Goal: Transaction & Acquisition: Purchase product/service

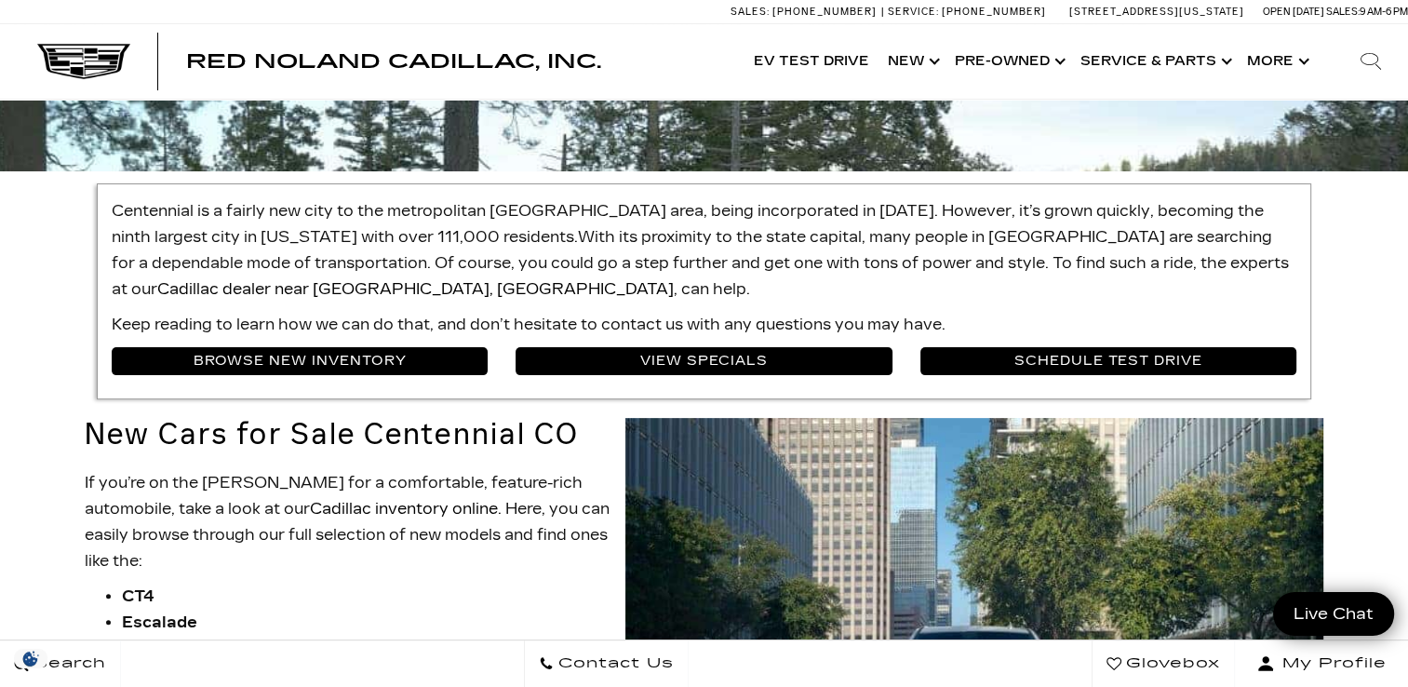
scroll to position [484, 0]
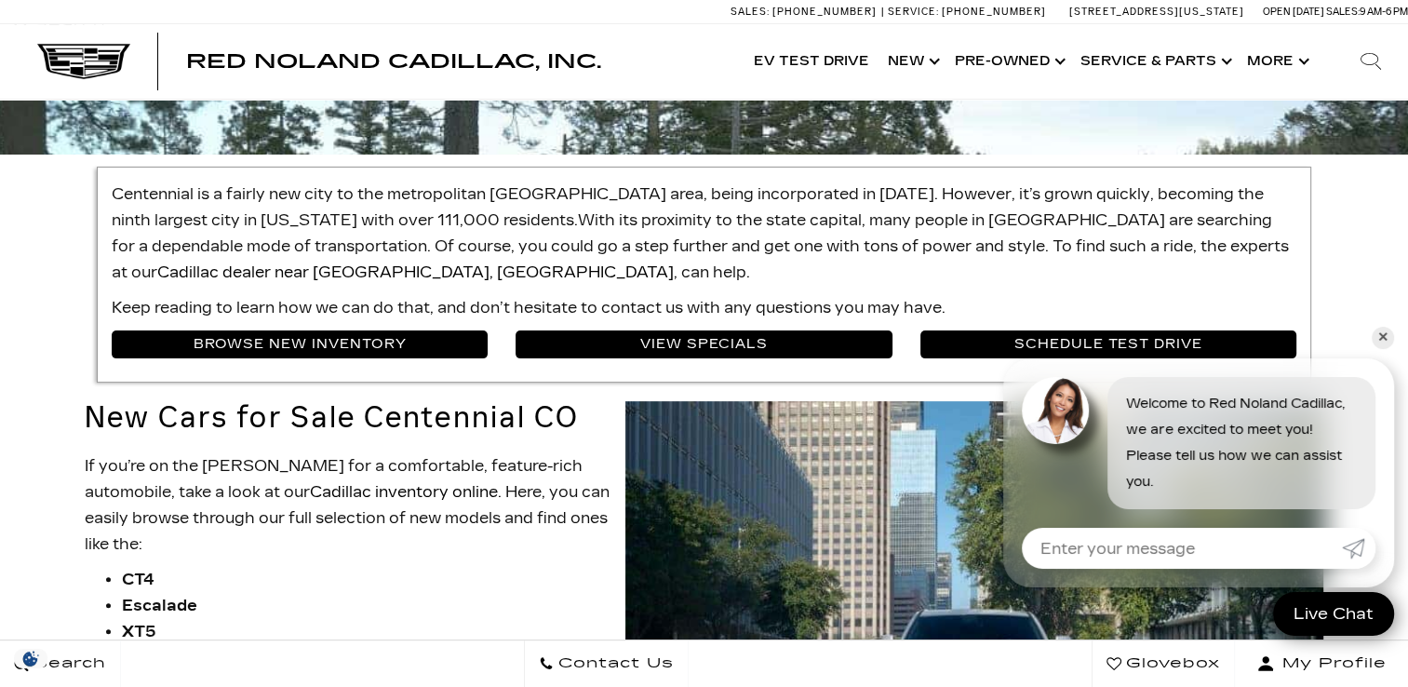
click at [1384, 337] on link "✕" at bounding box center [1383, 338] width 22 height 22
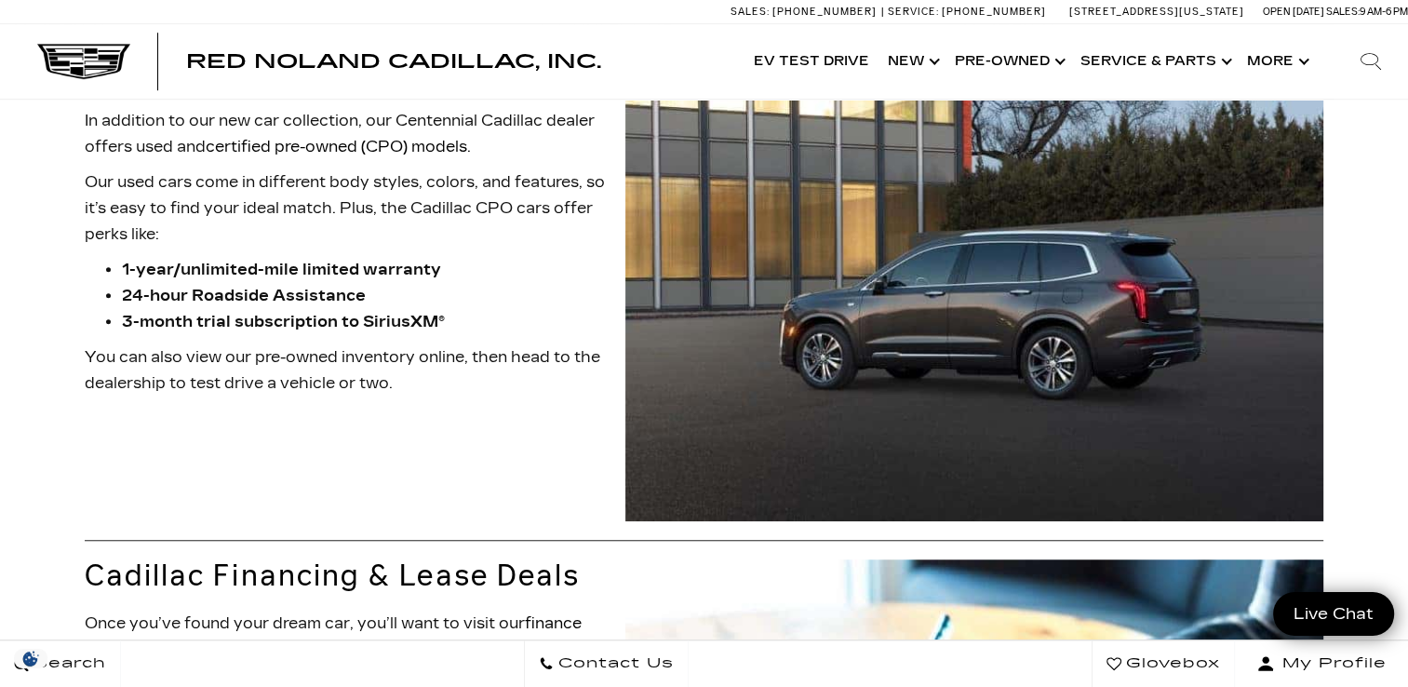
scroll to position [130, 0]
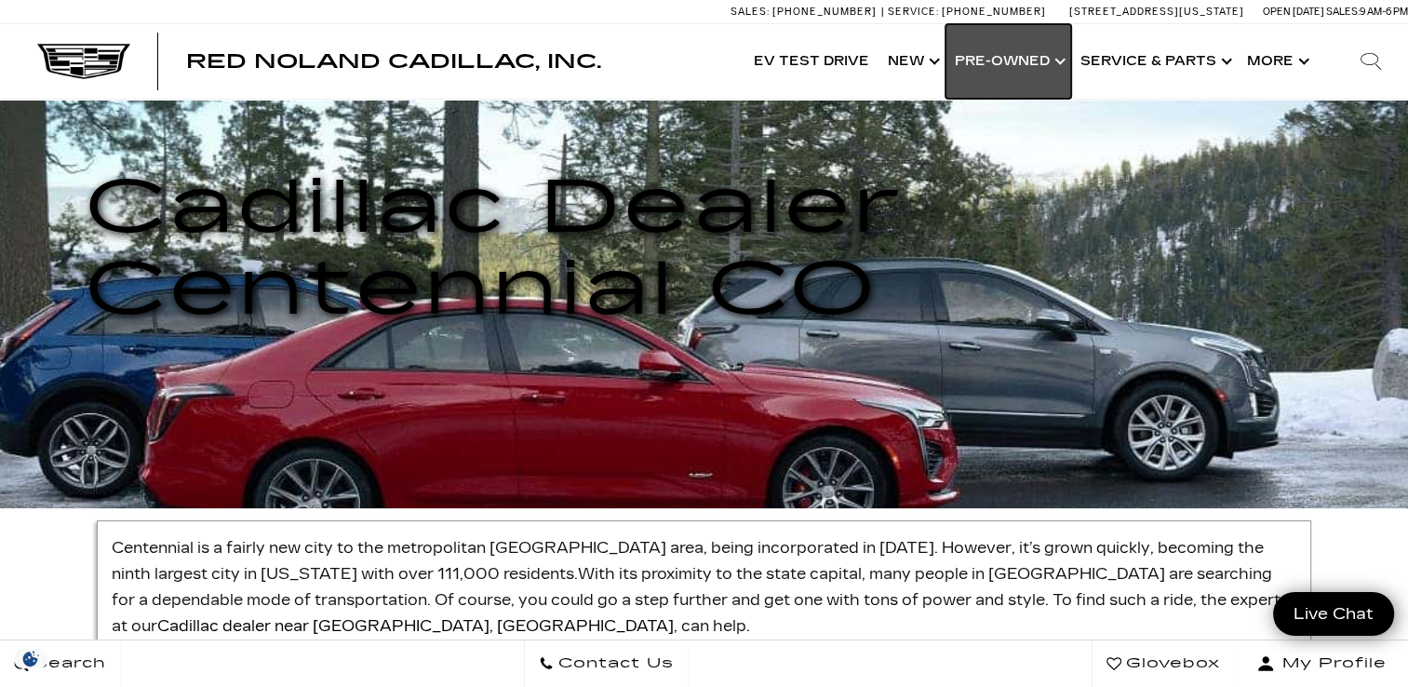
click at [1033, 58] on link "Show Pre-Owned" at bounding box center [1008, 61] width 126 height 74
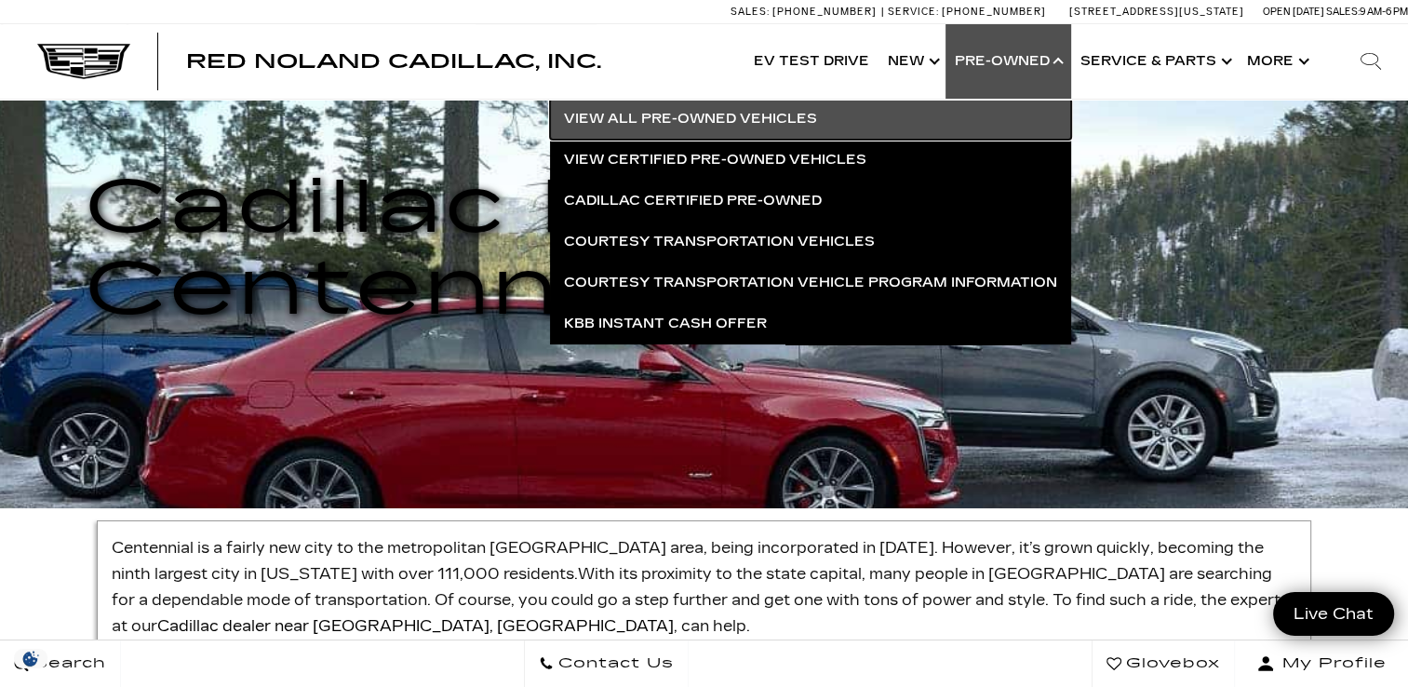
click at [776, 115] on link "View All Pre-Owned Vehicles" at bounding box center [810, 119] width 521 height 41
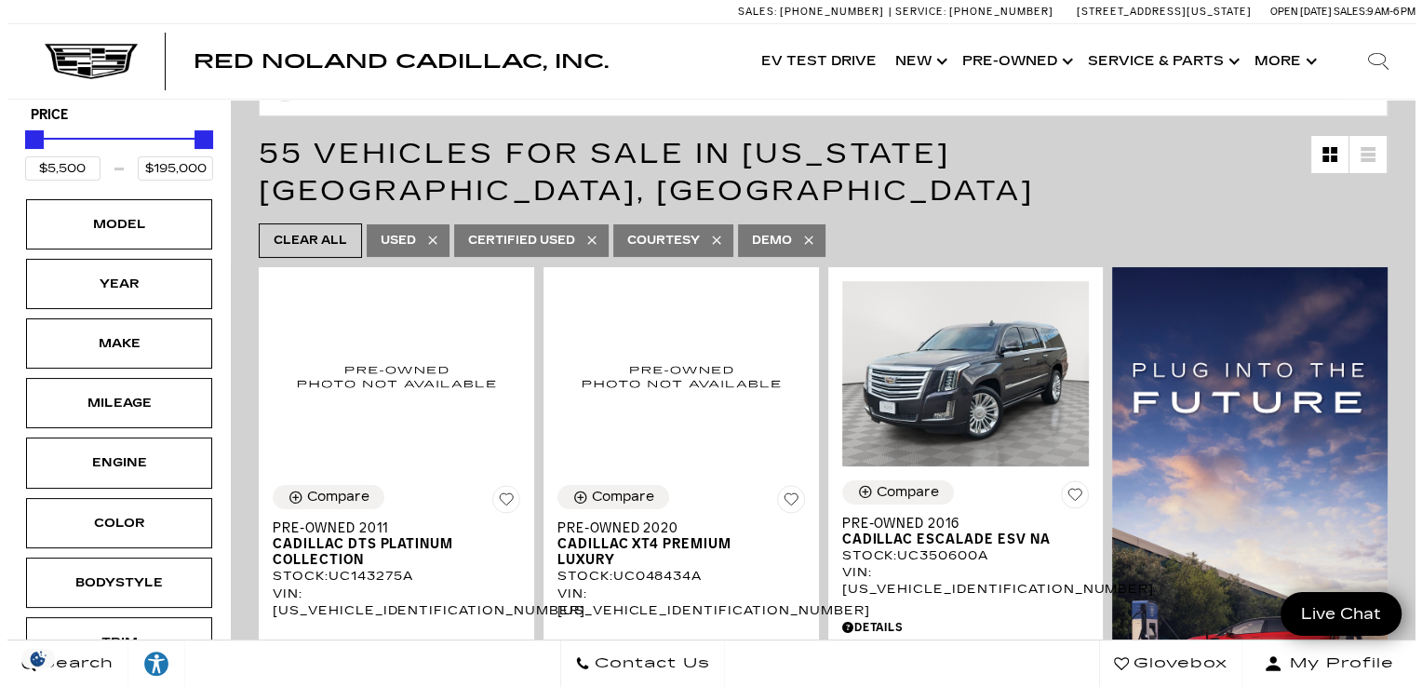
scroll to position [223, 0]
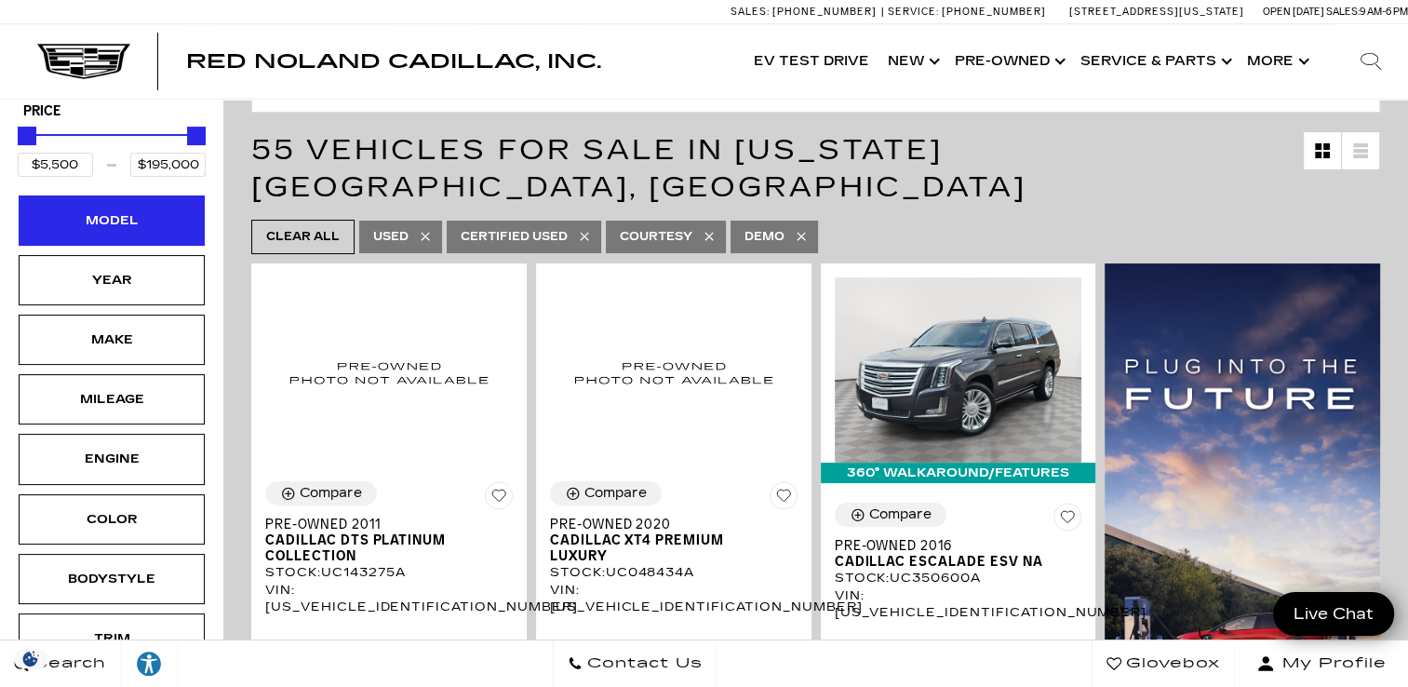
click at [141, 236] on div "Model" at bounding box center [112, 220] width 186 height 50
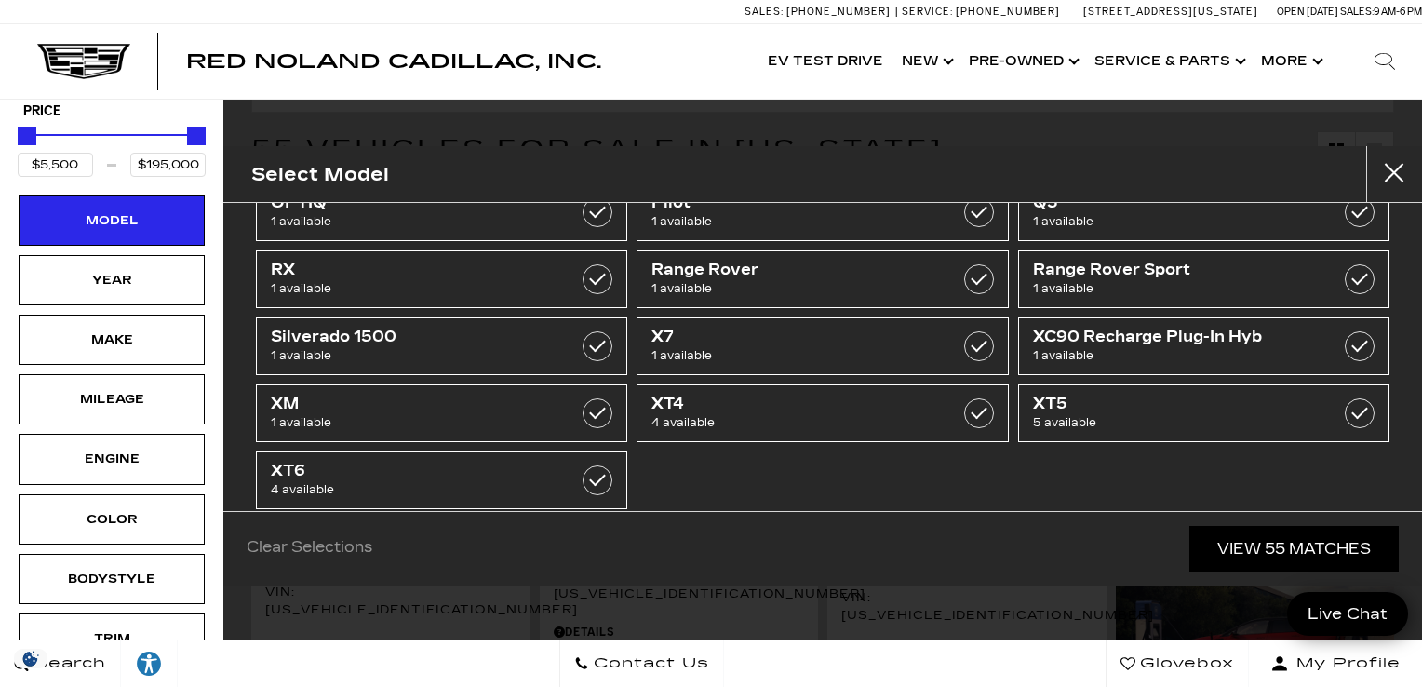
scroll to position [547, 0]
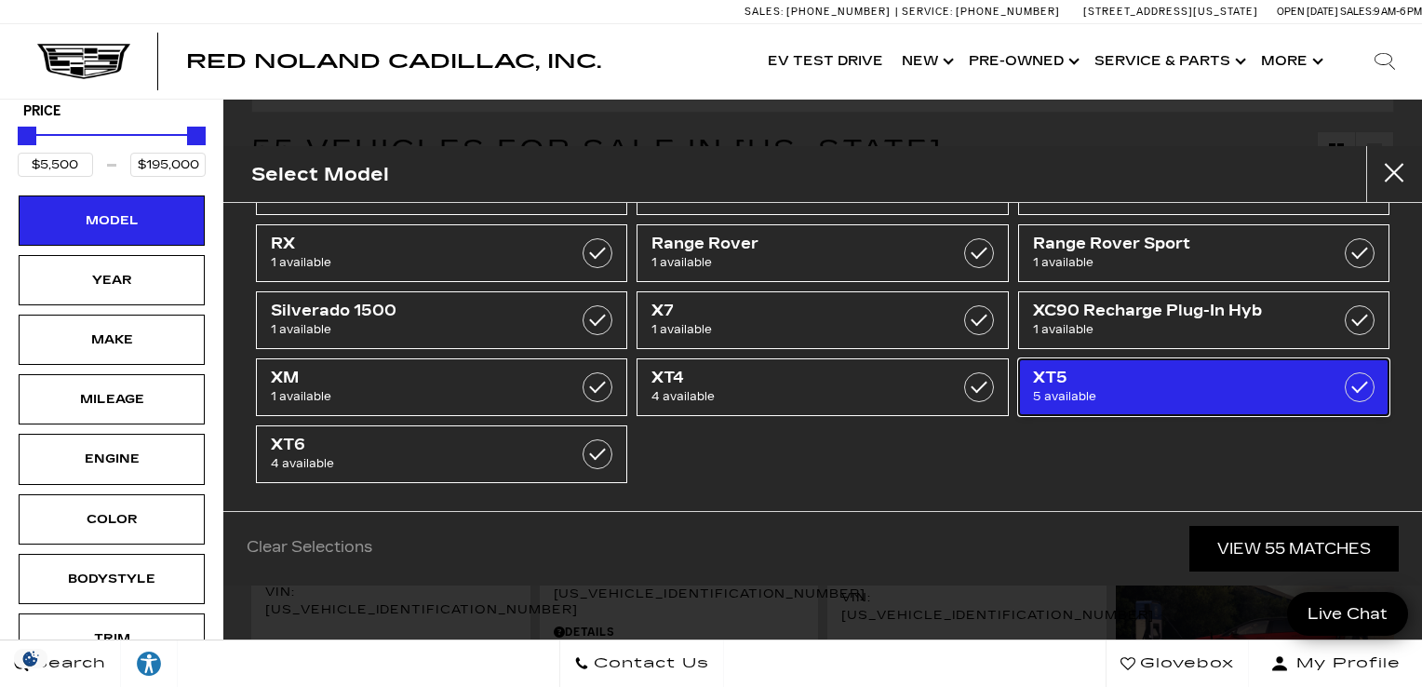
click at [1092, 387] on span "5 available" at bounding box center [1178, 396] width 290 height 19
type input "$29,689"
type input "$64,635"
checkbox input "true"
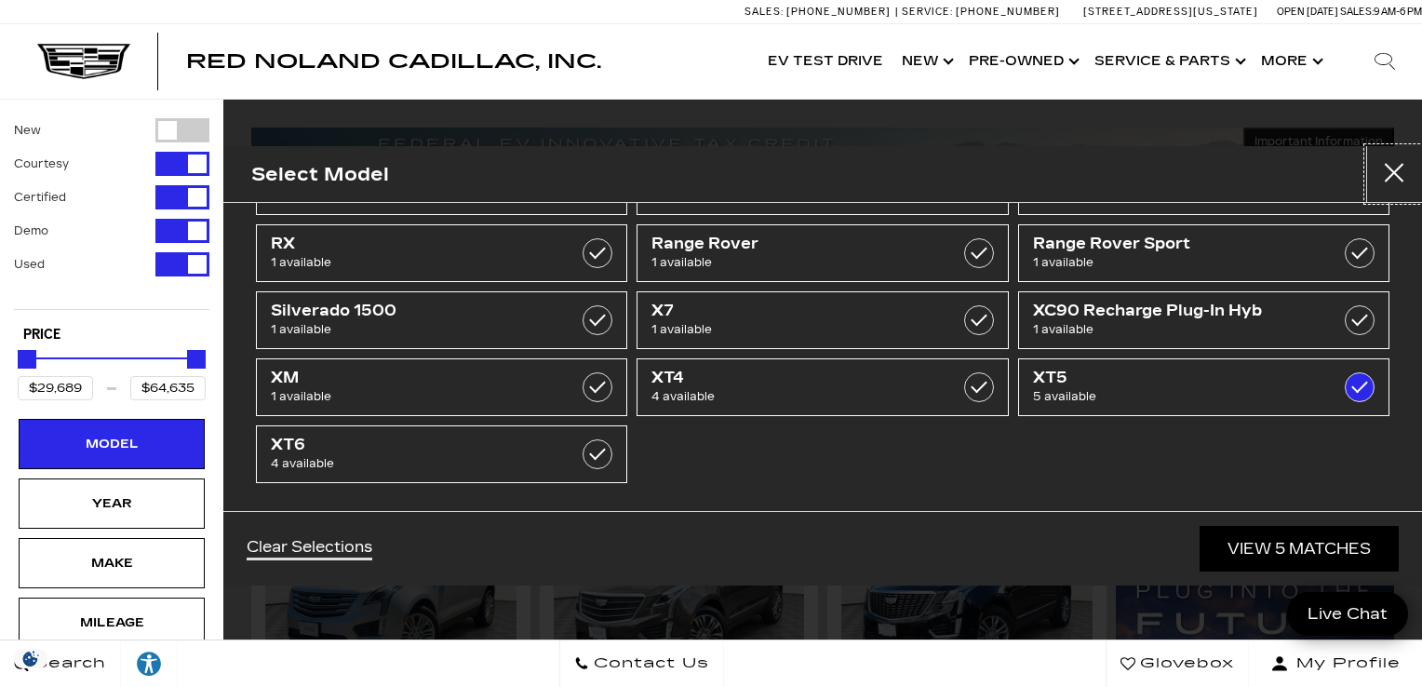
click at [1392, 178] on button "Close" at bounding box center [1394, 174] width 56 height 56
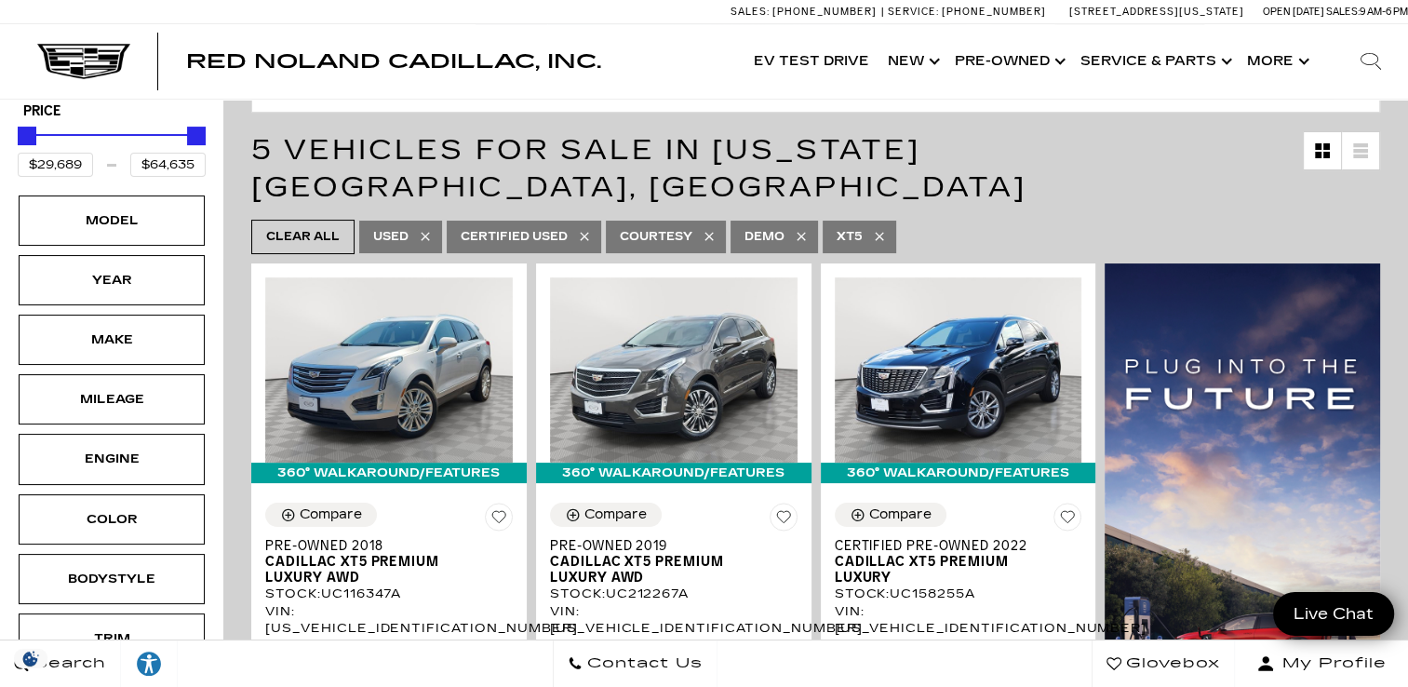
scroll to position [261, 0]
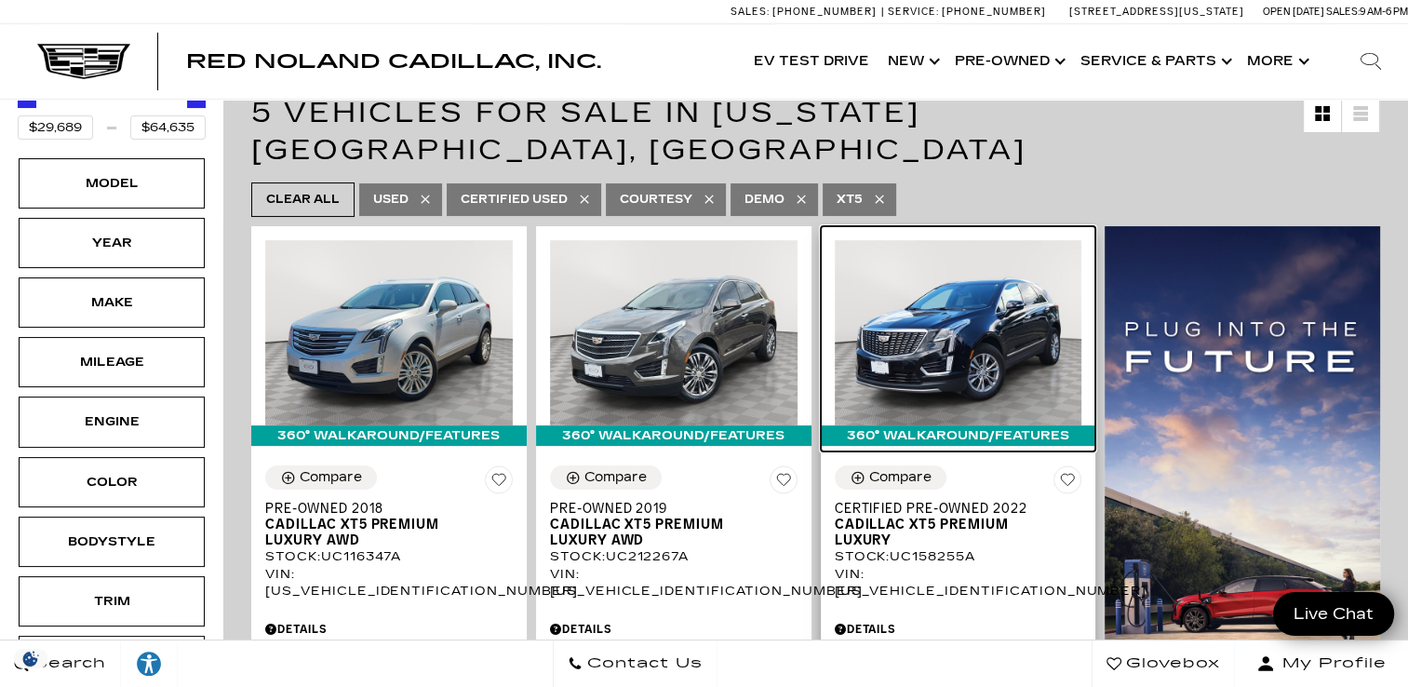
click at [919, 278] on img at bounding box center [959, 332] width 248 height 185
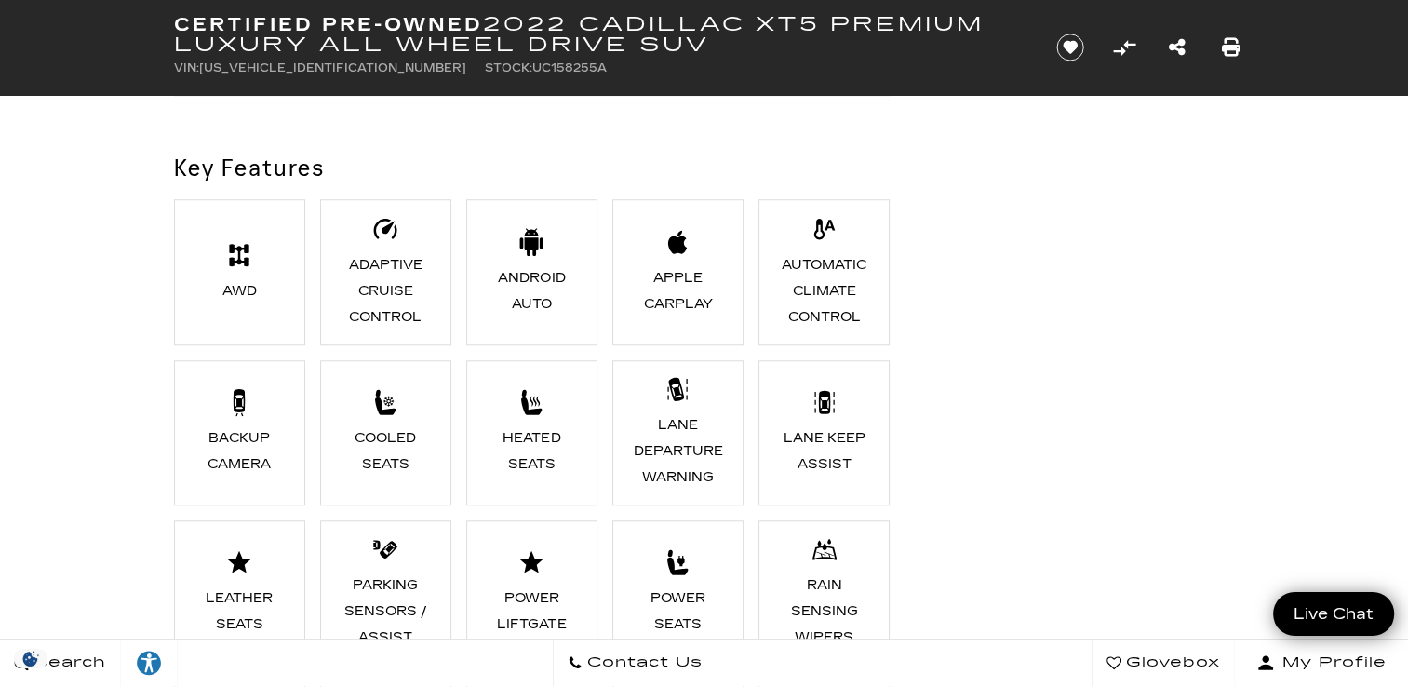
scroll to position [1502, 0]
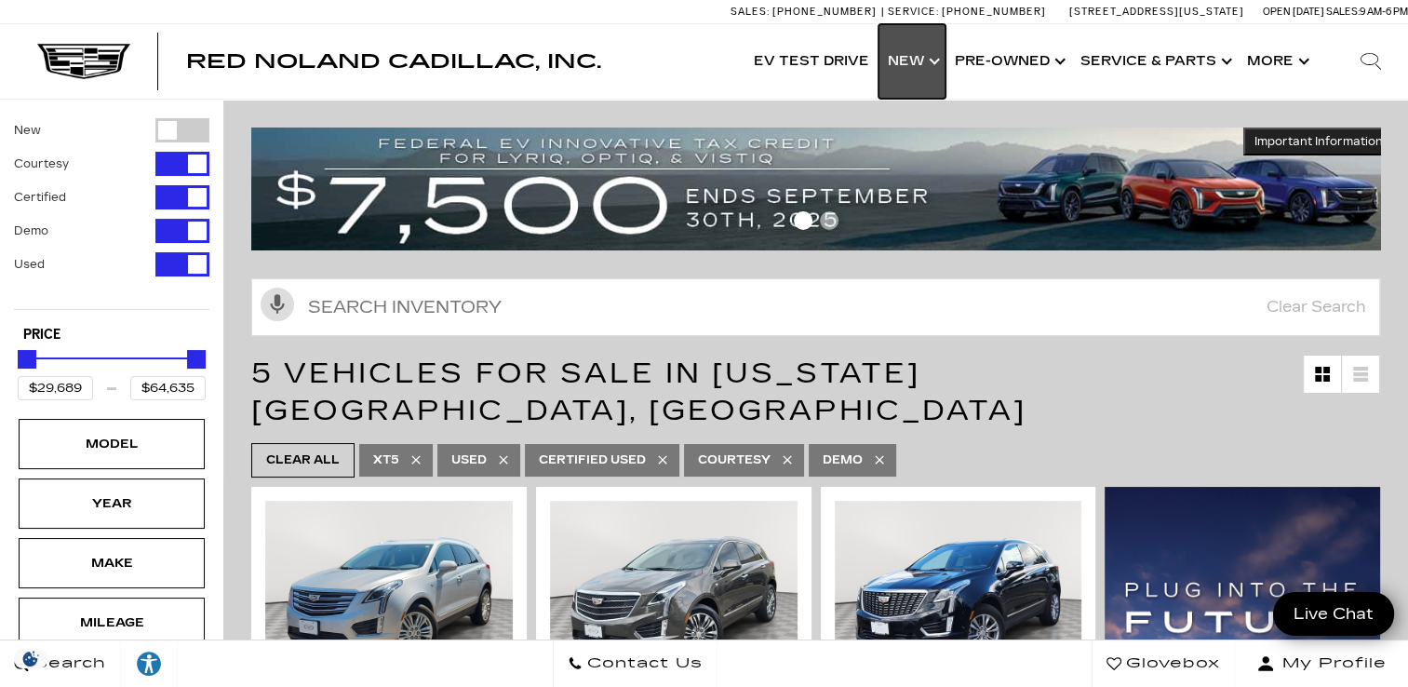
click at [923, 49] on link "Show New" at bounding box center [911, 61] width 67 height 74
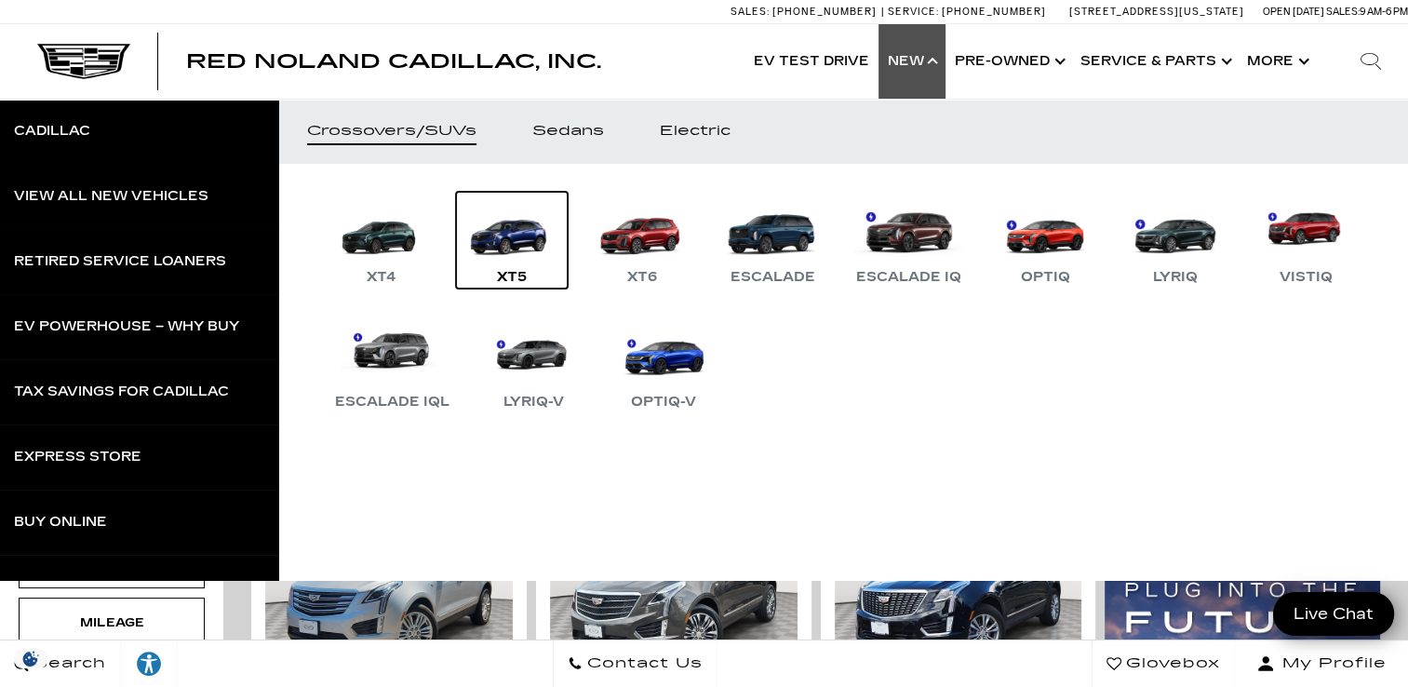
click at [510, 242] on link "XT5" at bounding box center [512, 240] width 112 height 97
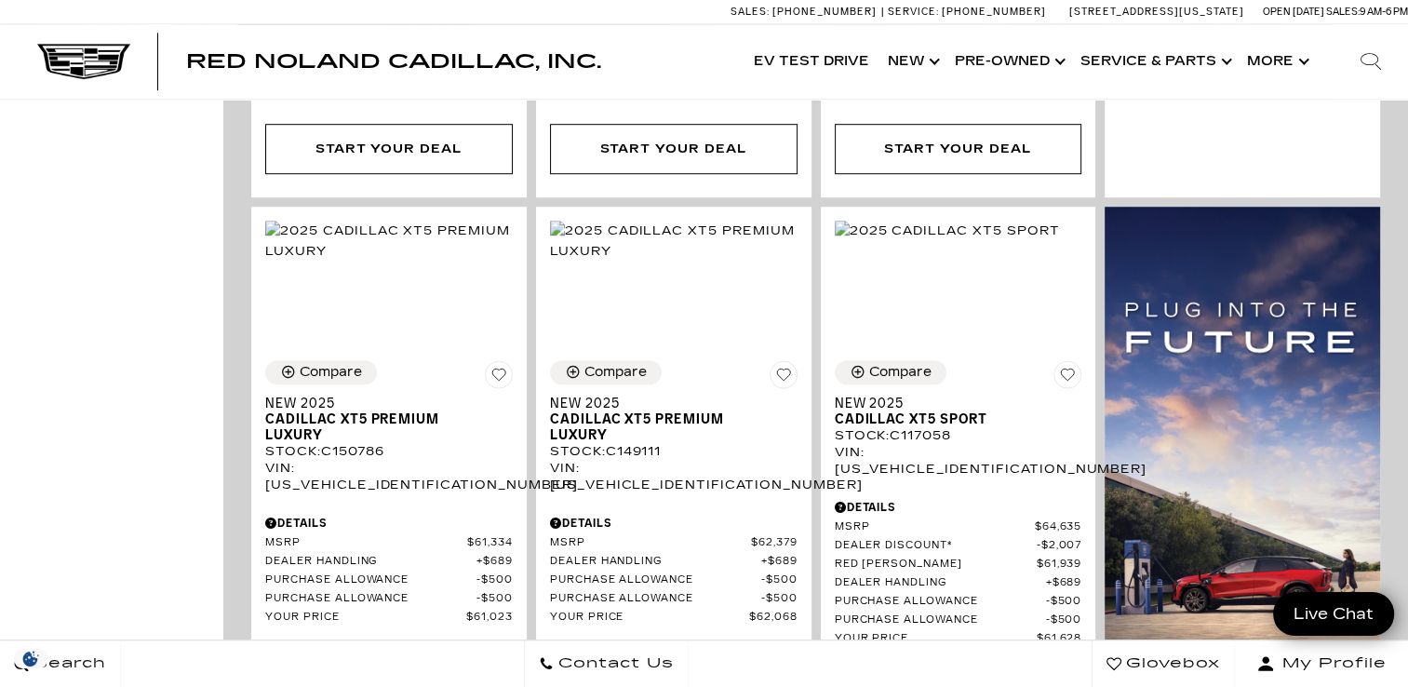
scroll to position [1117, 0]
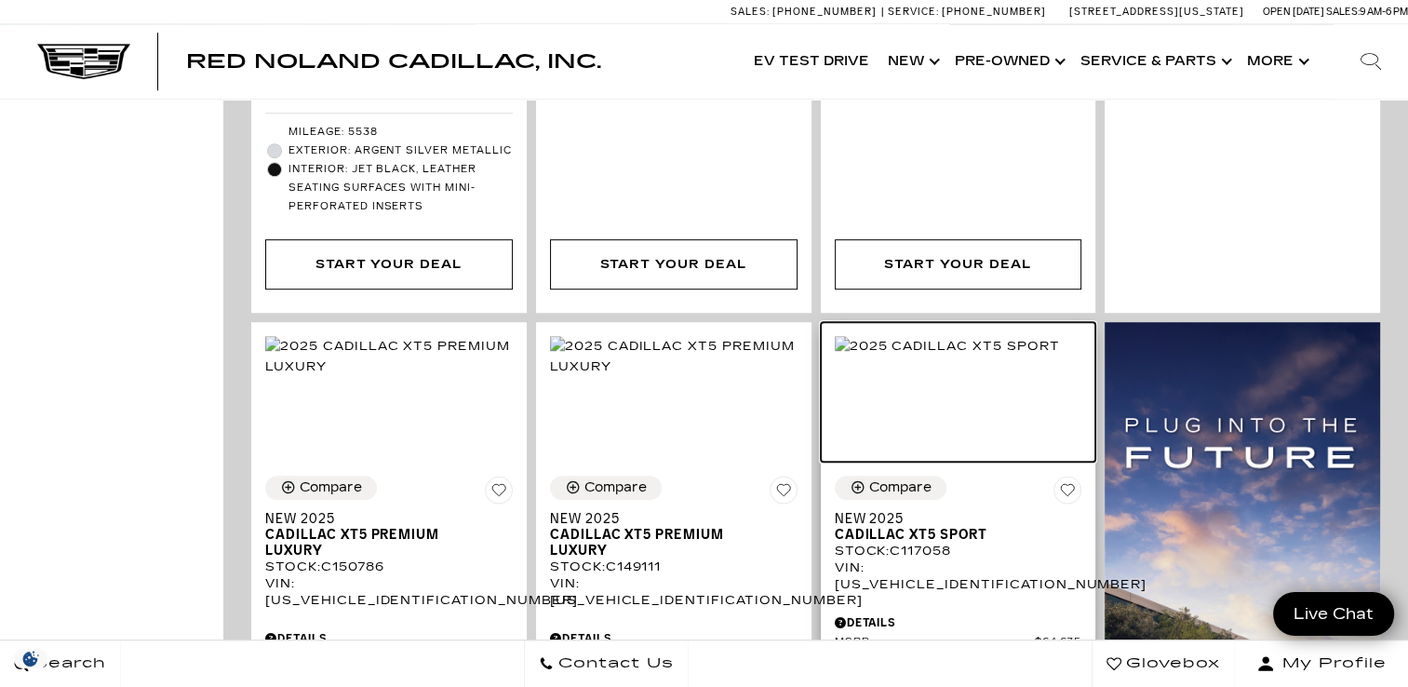
click at [957, 352] on img at bounding box center [947, 346] width 225 height 20
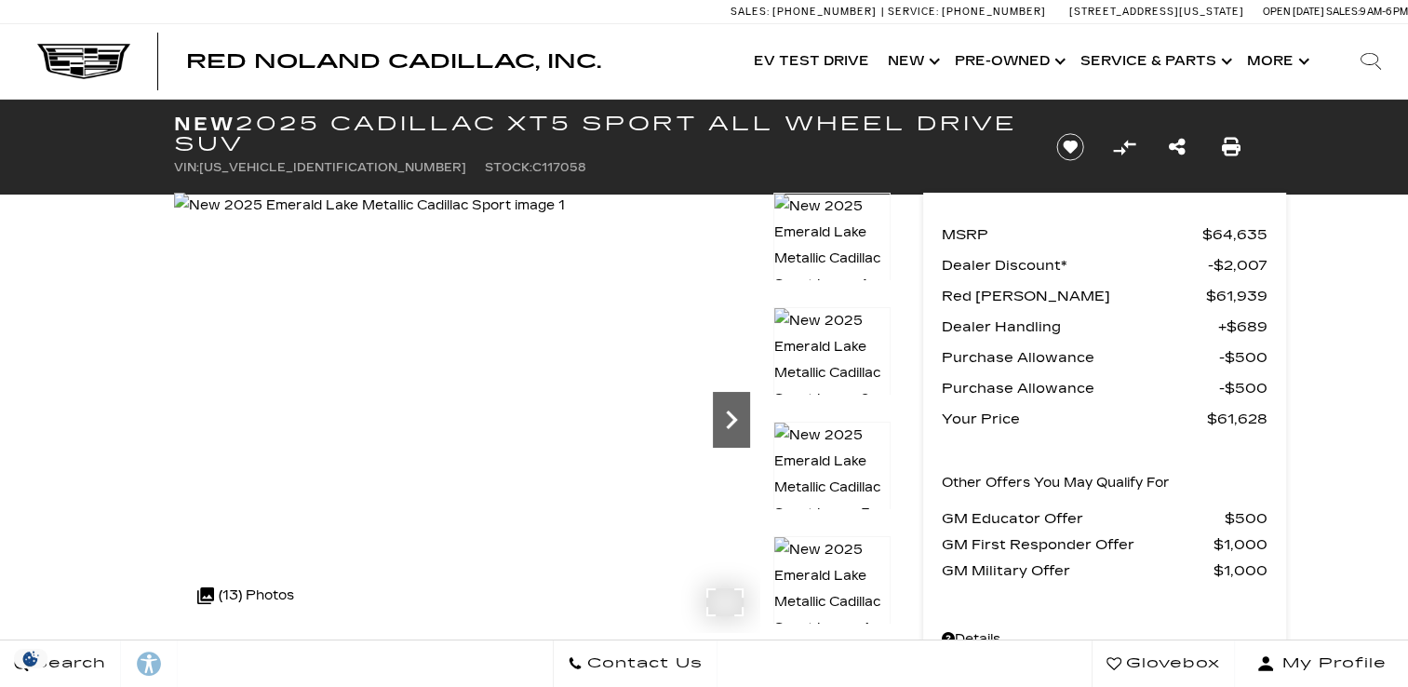
click at [728, 407] on icon "Next" at bounding box center [731, 419] width 37 height 37
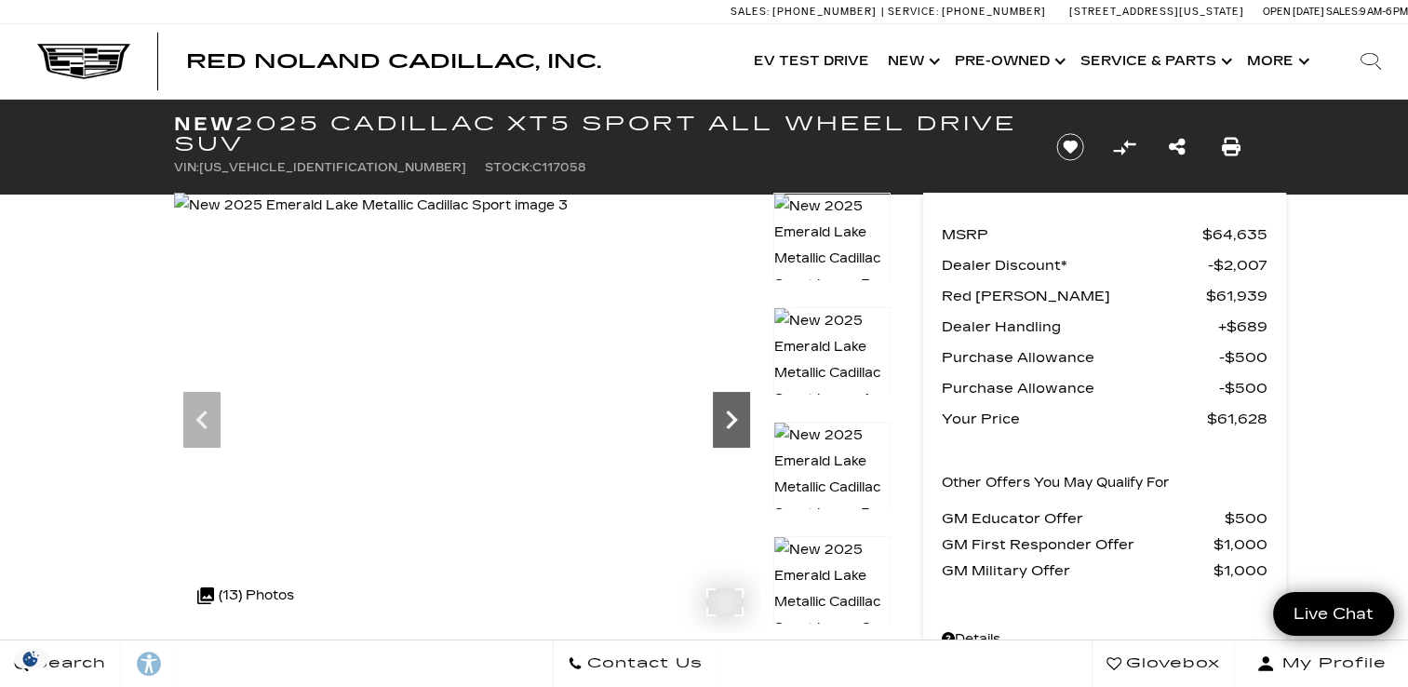
click at [728, 407] on icon "Next" at bounding box center [731, 419] width 37 height 37
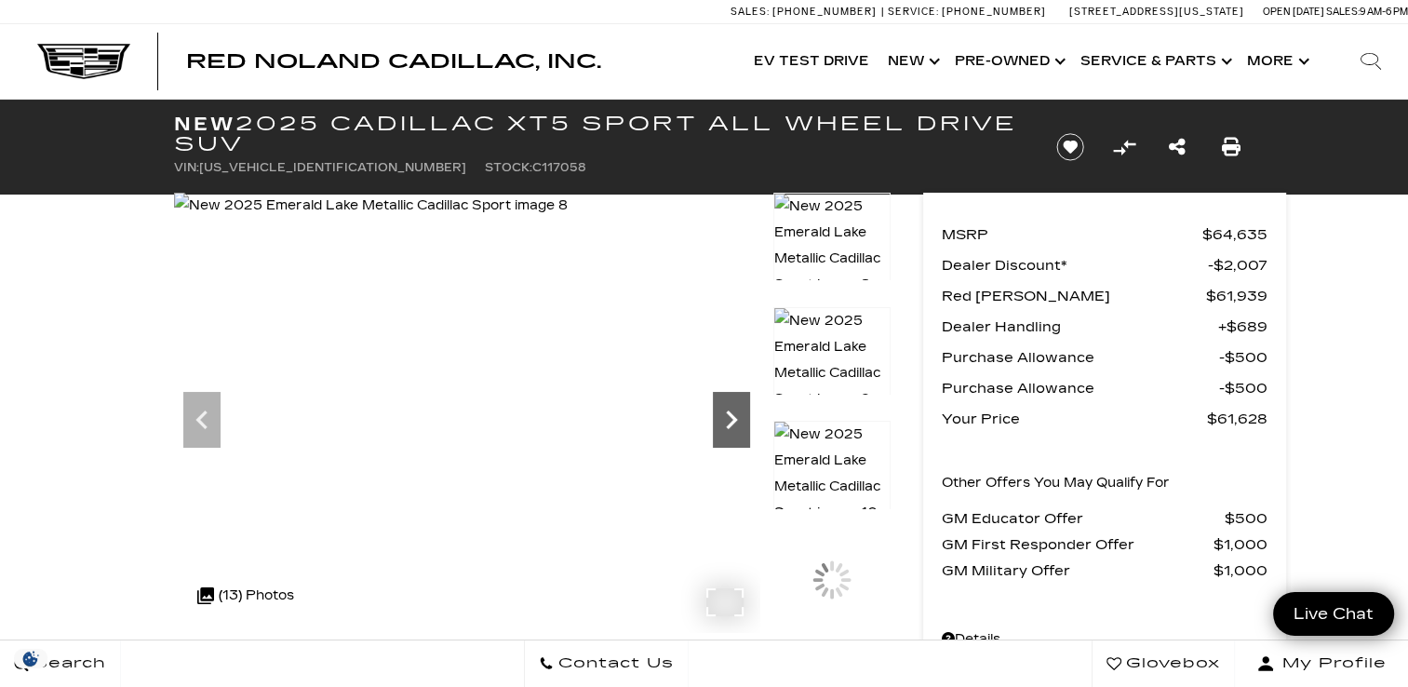
click at [728, 407] on icon "Next" at bounding box center [731, 419] width 37 height 37
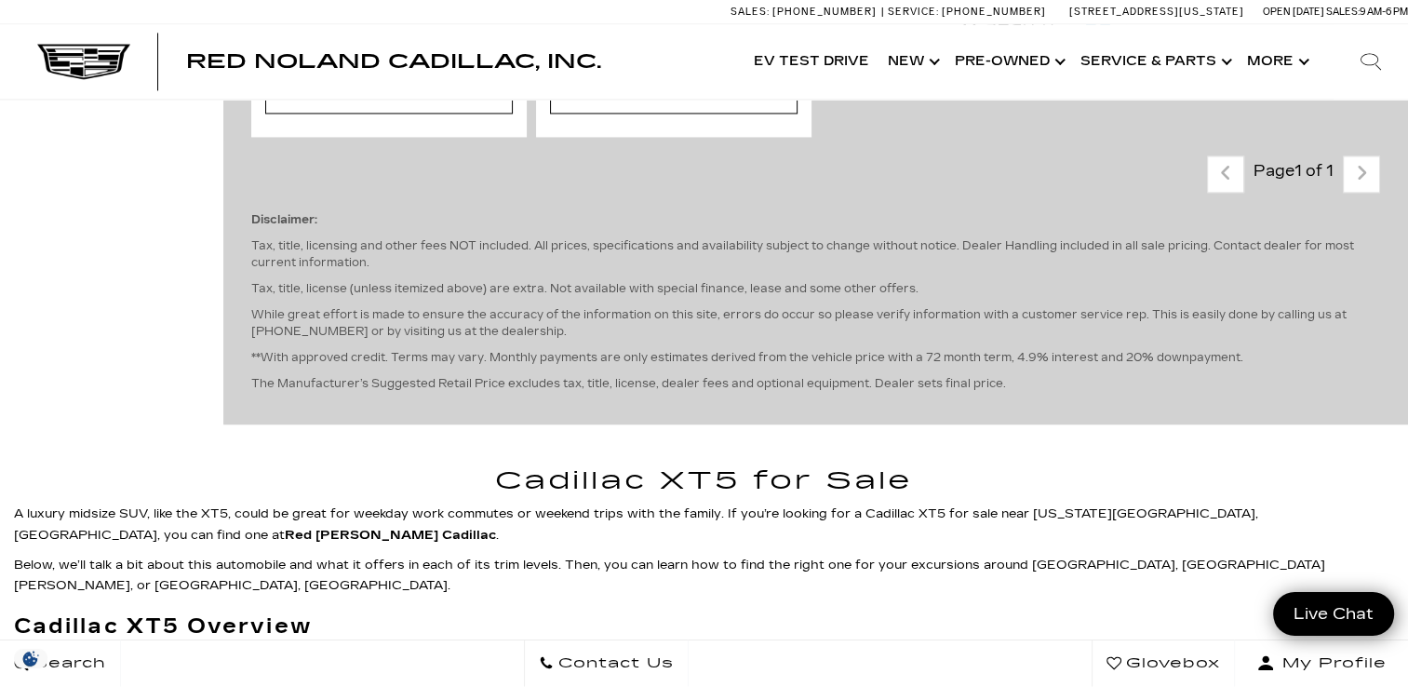
scroll to position [3089, 0]
